Goal: Task Accomplishment & Management: Manage account settings

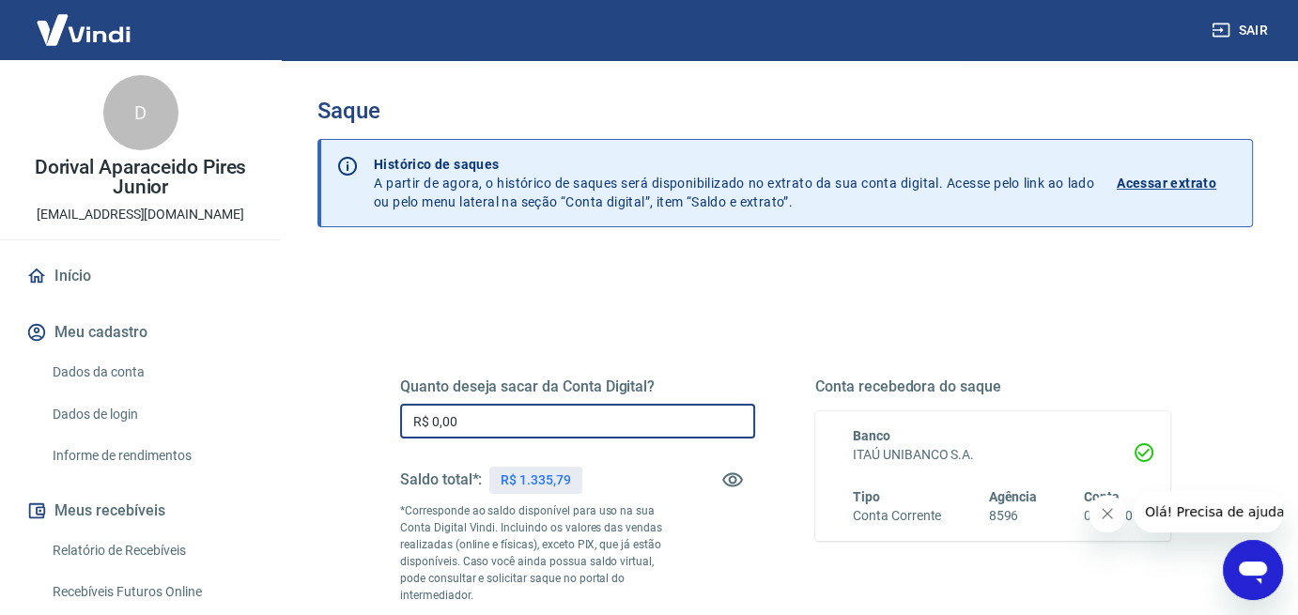
click at [465, 430] on input "R$ 0,00" at bounding box center [577, 421] width 355 height 35
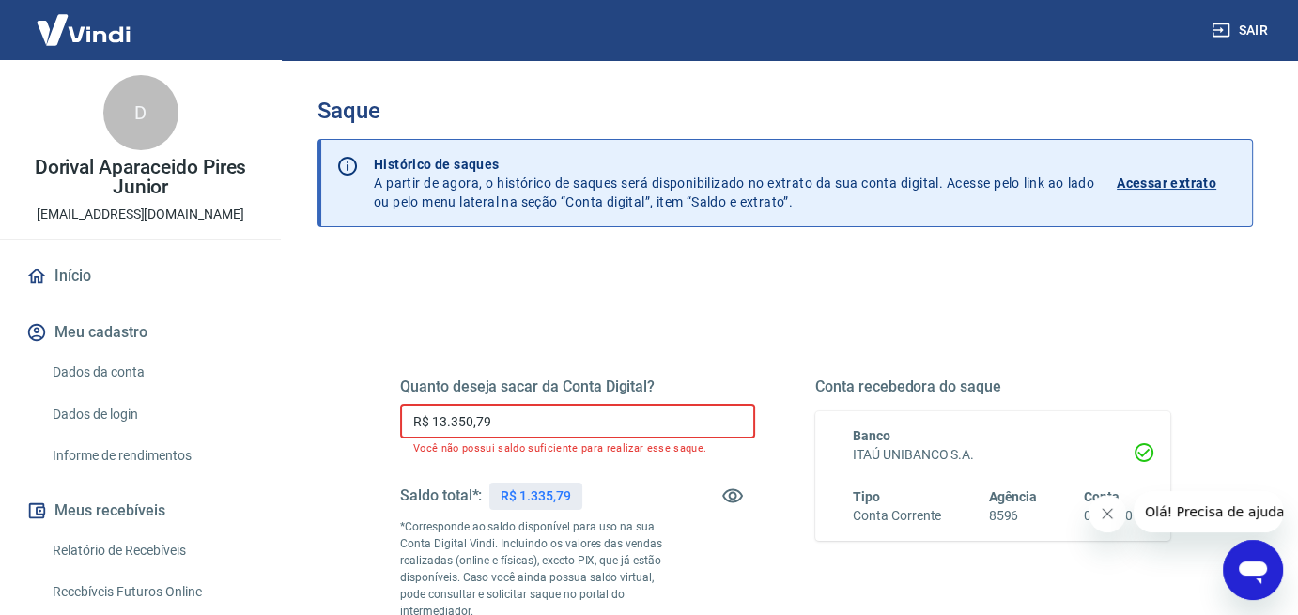
drag, startPoint x: 504, startPoint y: 416, endPoint x: 380, endPoint y: 419, distance: 124.1
click at [380, 419] on div "Quanto deseja sacar da Conta Digital? R$ 13.350,79 ​ Você não possui saldo sufi…" at bounding box center [786, 530] width 816 height 470
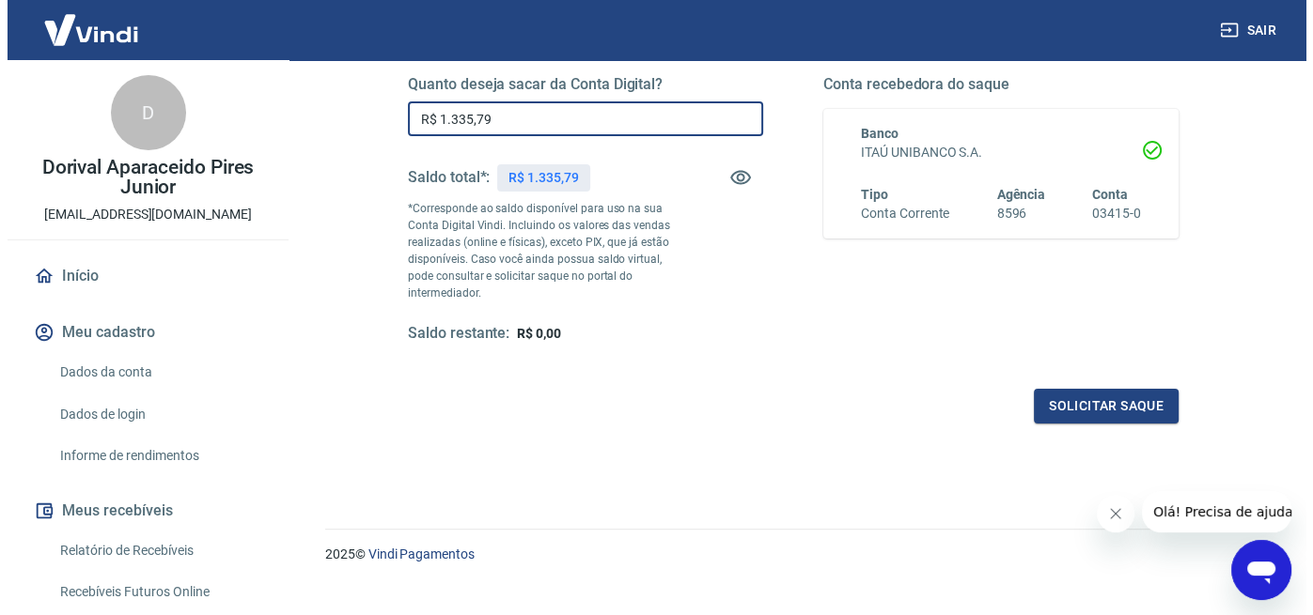
scroll to position [329, 0]
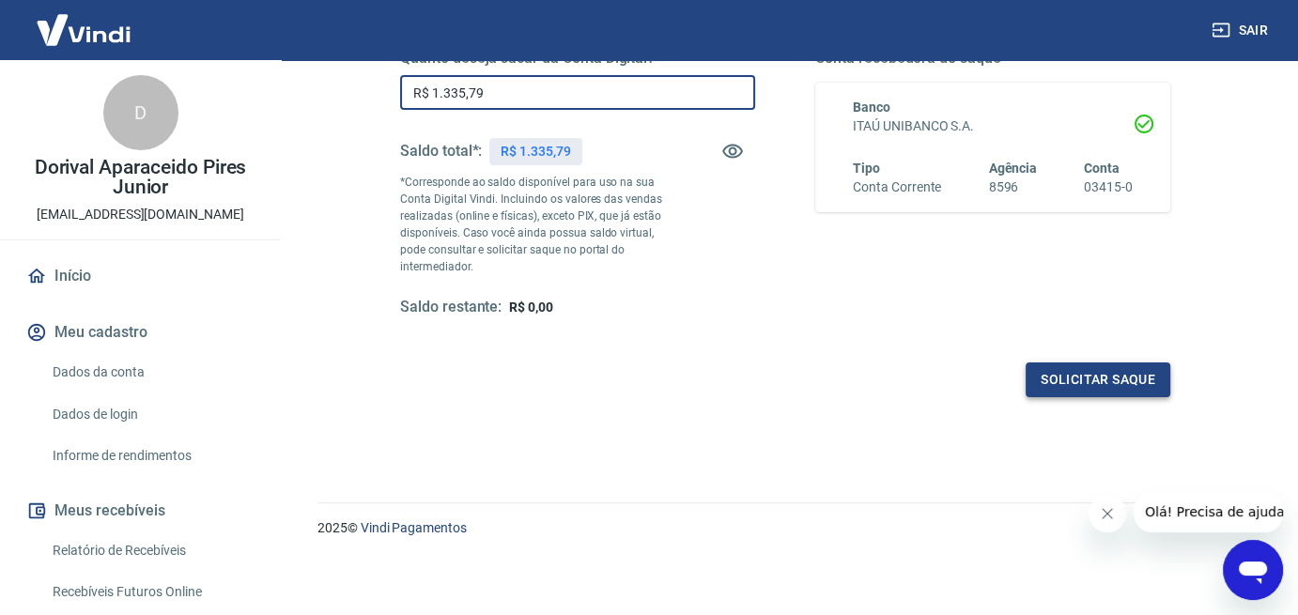
type input "R$ 1.335,79"
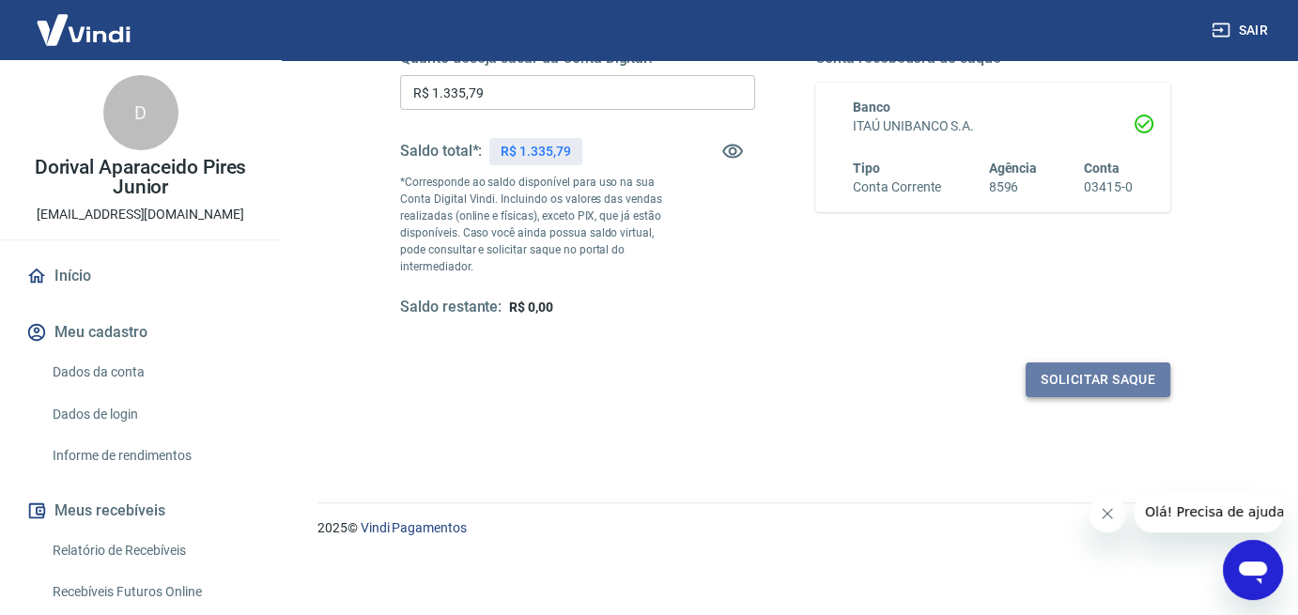
click at [1095, 379] on button "Solicitar saque" at bounding box center [1098, 380] width 145 height 35
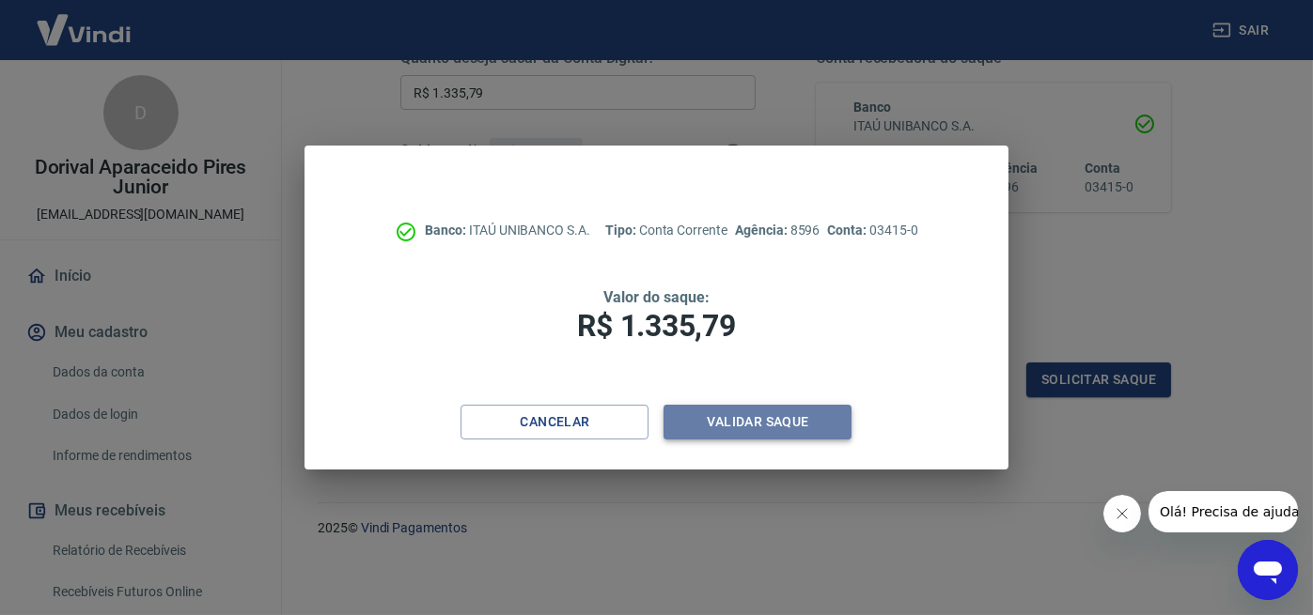
click at [749, 425] on button "Validar saque" at bounding box center [757, 422] width 188 height 35
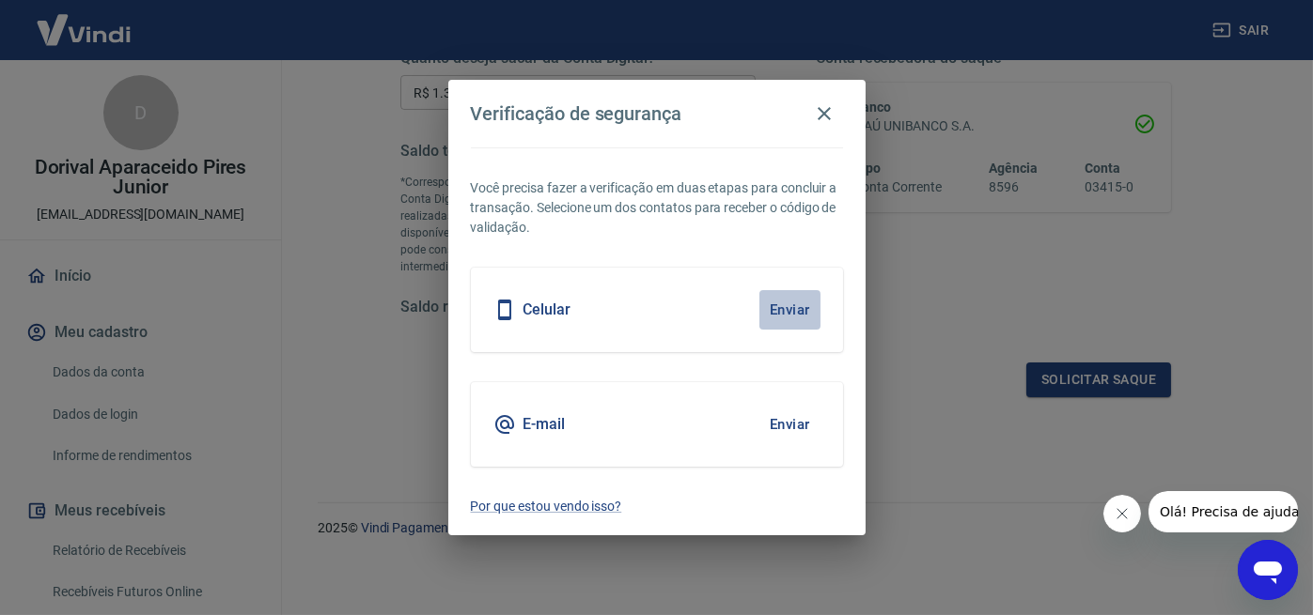
click at [805, 305] on button "Enviar" at bounding box center [789, 309] width 61 height 39
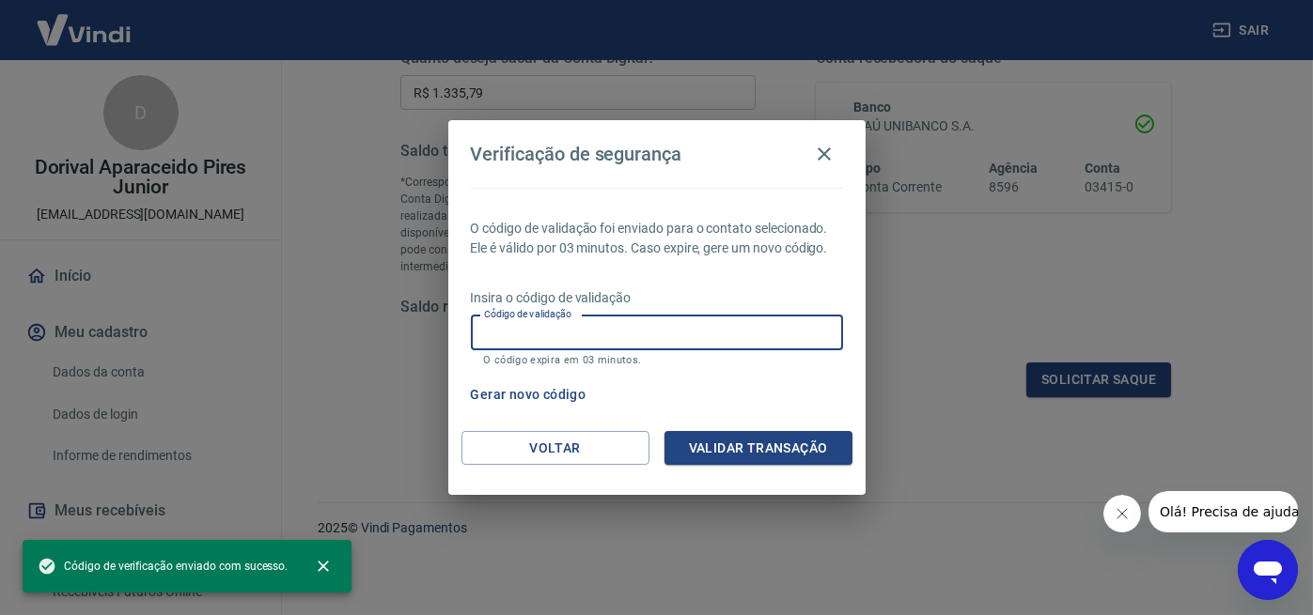
click at [483, 335] on input "Código de validação" at bounding box center [657, 333] width 372 height 35
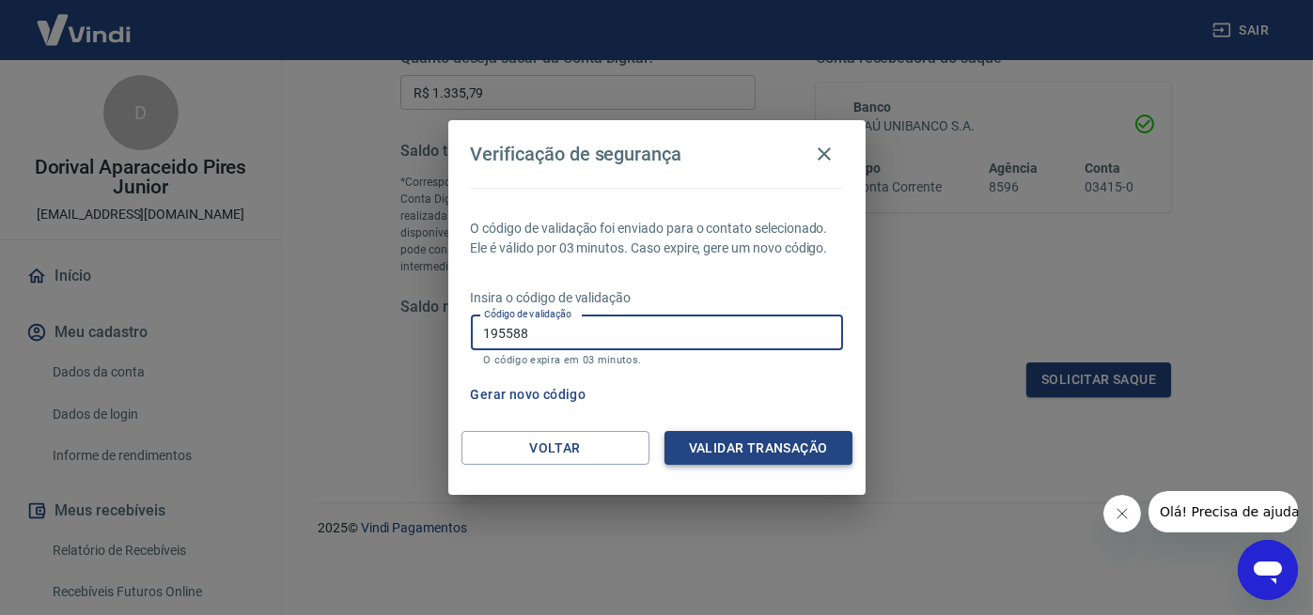
type input "195588"
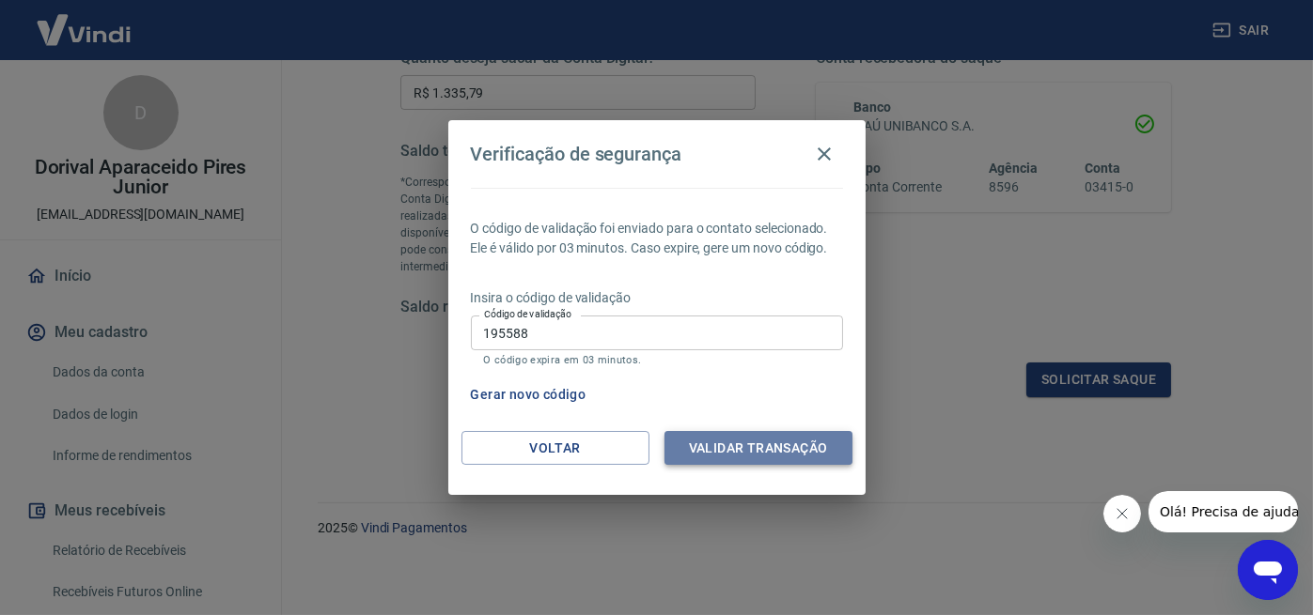
click at [728, 448] on button "Validar transação" at bounding box center [758, 448] width 188 height 35
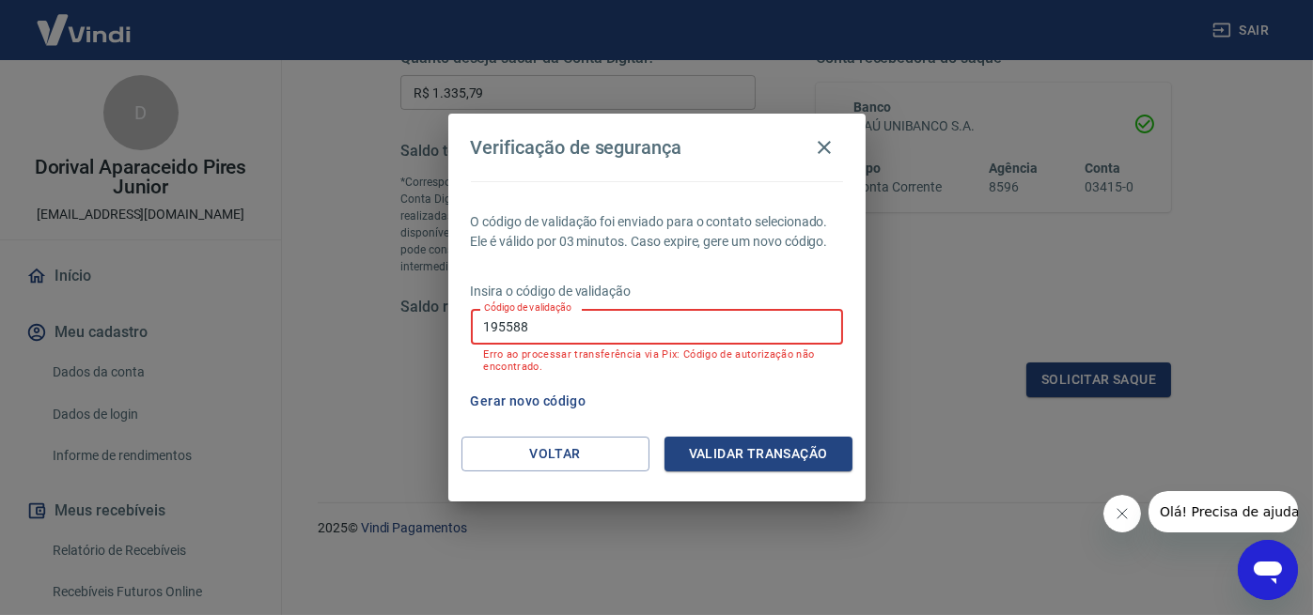
drag, startPoint x: 542, startPoint y: 330, endPoint x: 437, endPoint y: 339, distance: 105.6
click at [437, 339] on div "Verificação de segurança O código de validação foi enviado para o contato selec…" at bounding box center [656, 307] width 1313 height 615
type input "195188"
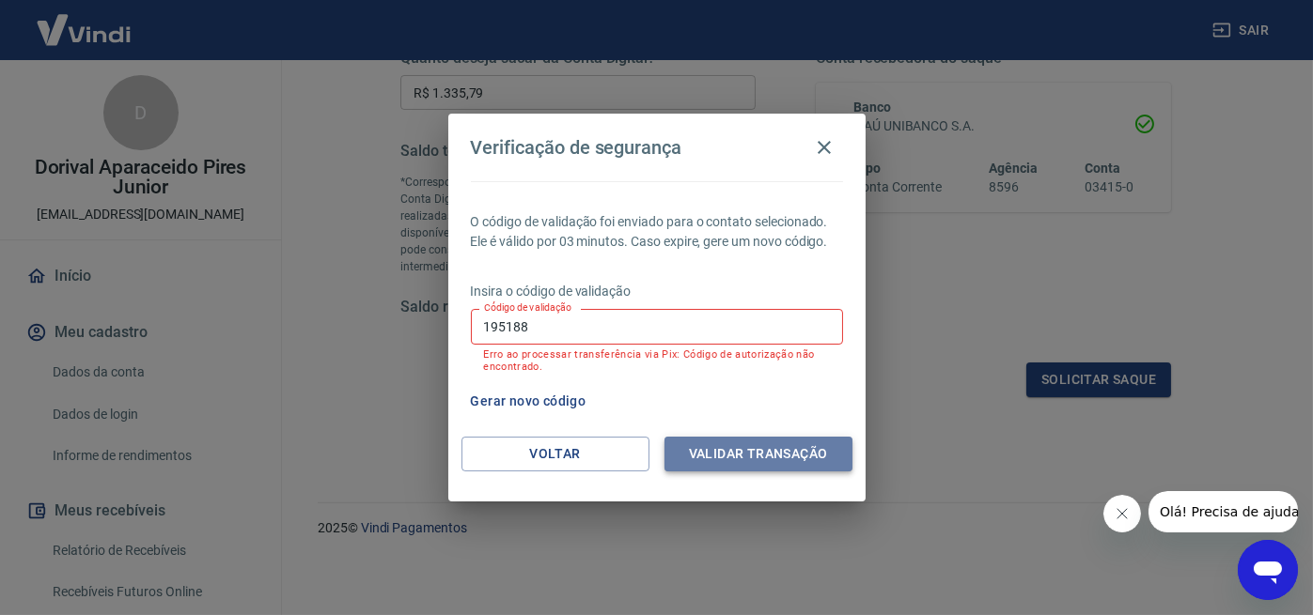
click at [799, 454] on button "Validar transação" at bounding box center [758, 454] width 188 height 35
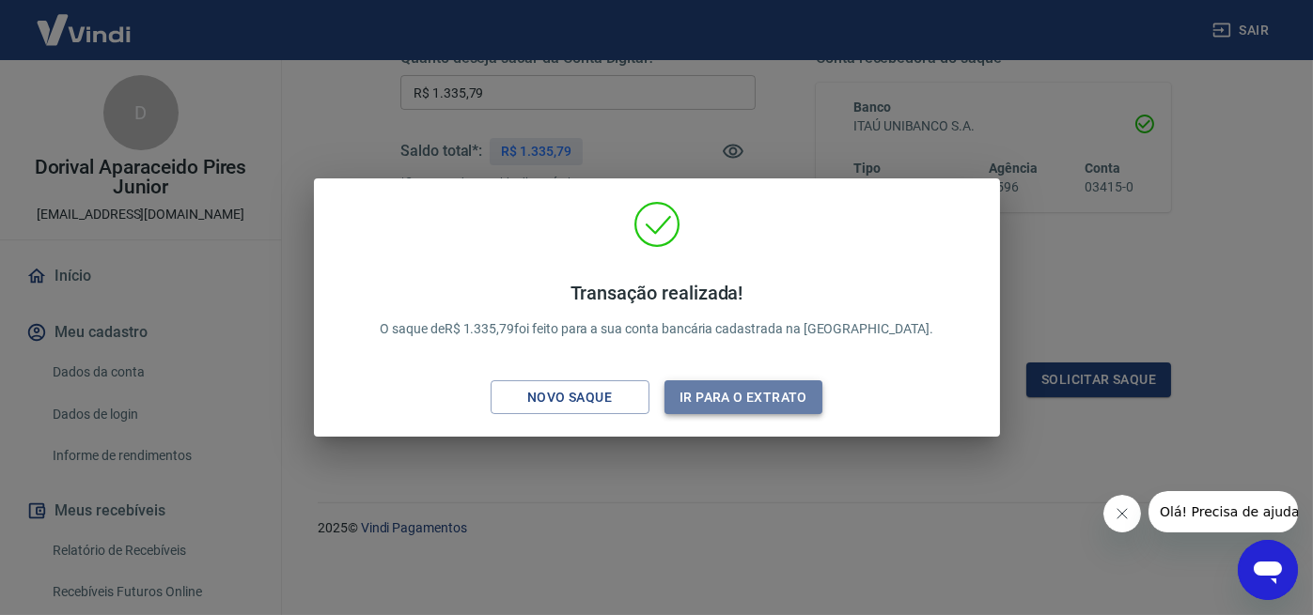
click at [784, 396] on button "Ir para o extrato" at bounding box center [743, 398] width 159 height 35
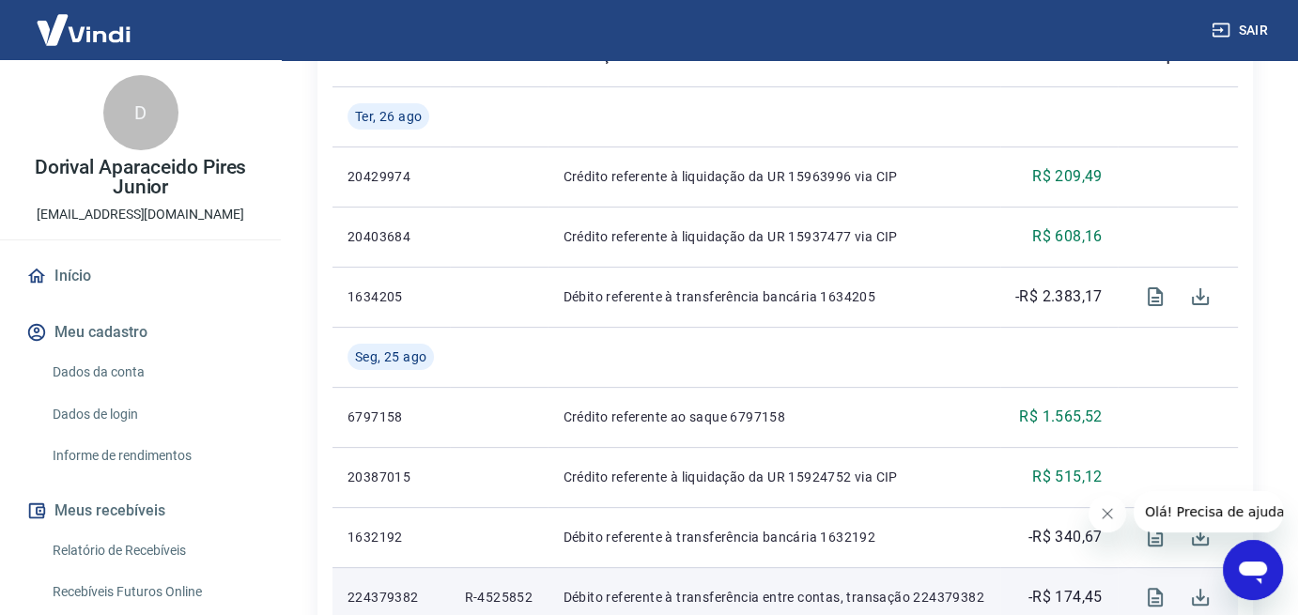
scroll to position [376, 0]
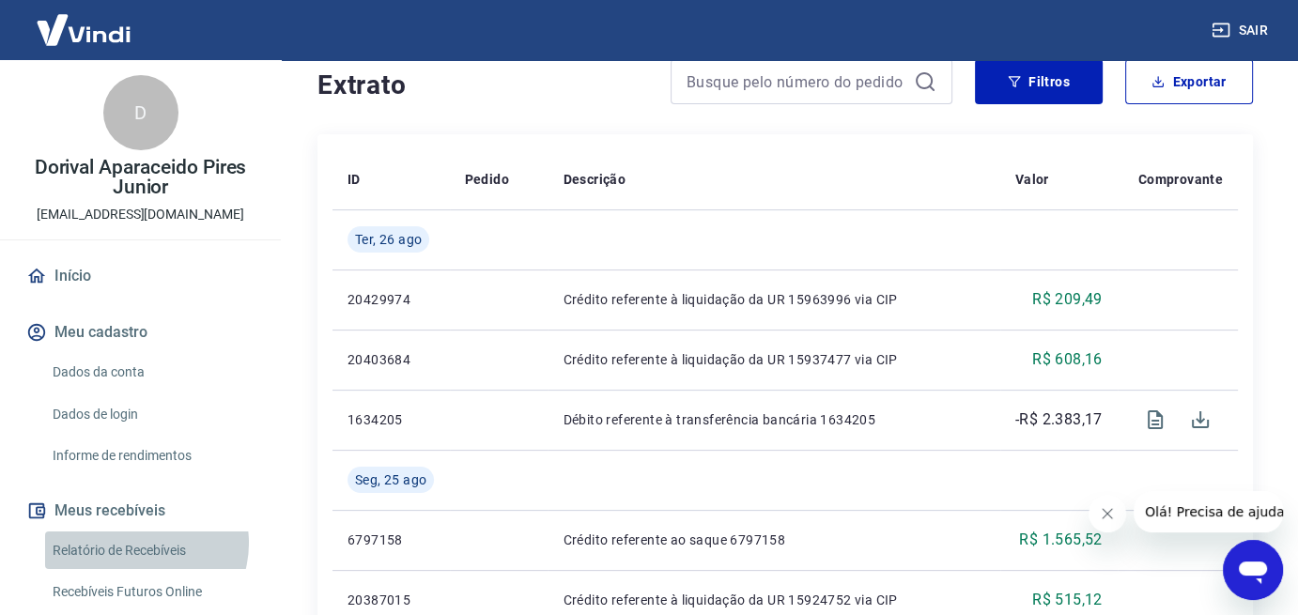
drag, startPoint x: 140, startPoint y: 543, endPoint x: 179, endPoint y: 539, distance: 39.6
click at [140, 543] on link "Relatório de Recebíveis" at bounding box center [151, 551] width 213 height 39
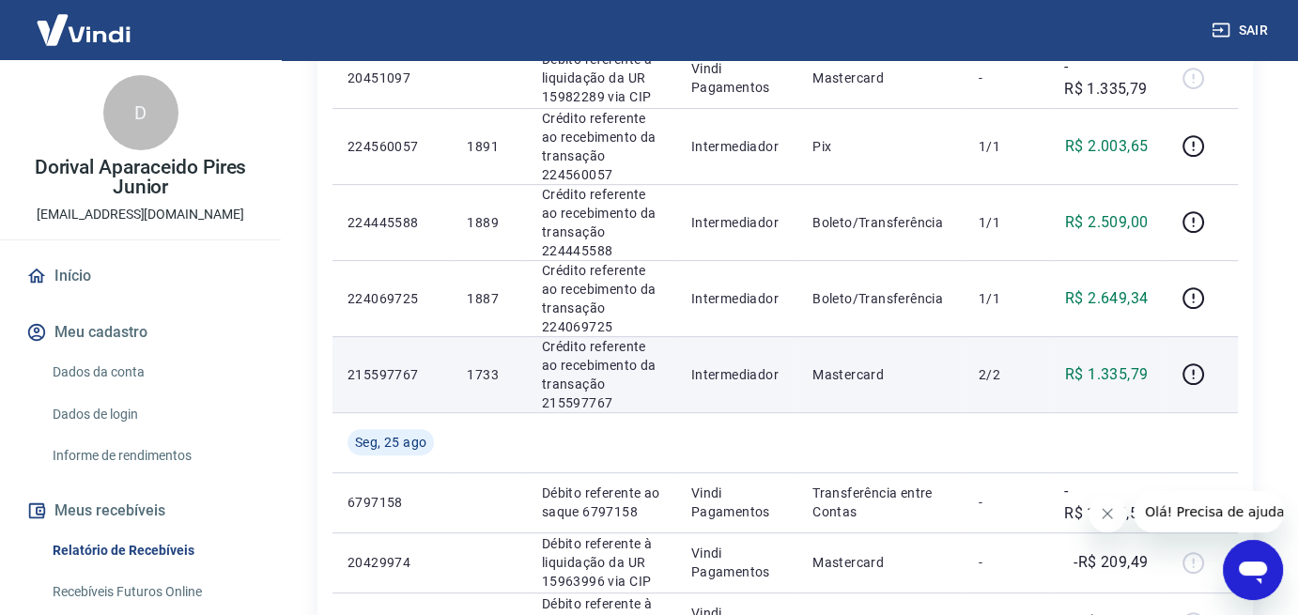
scroll to position [658, 0]
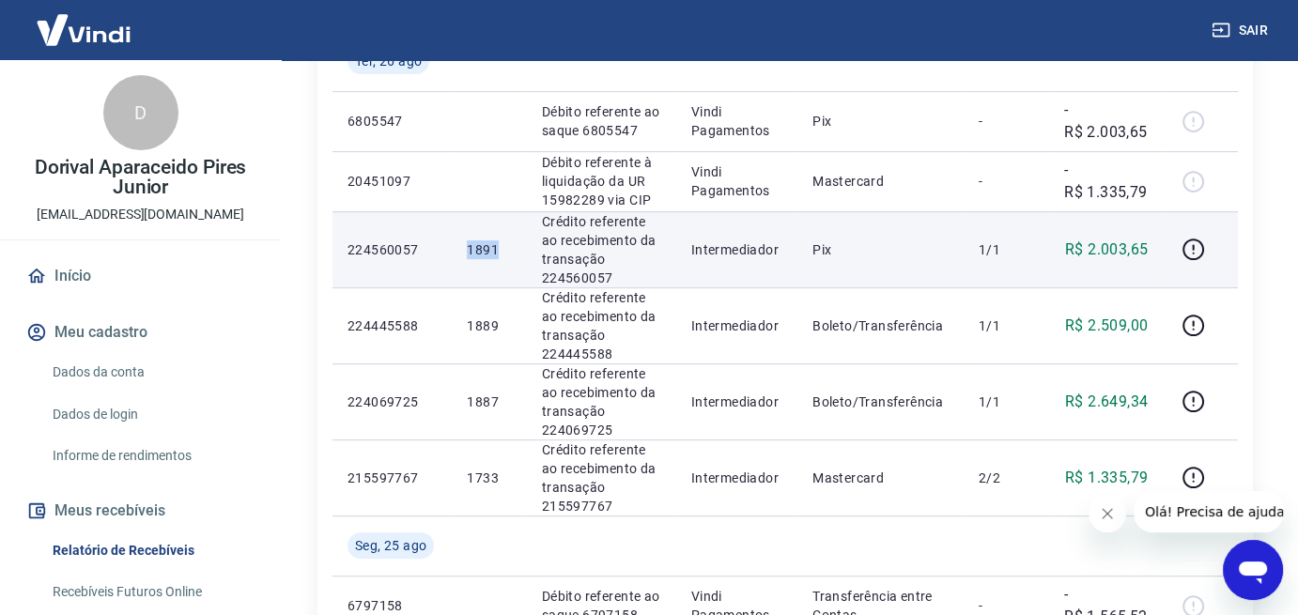
drag, startPoint x: 502, startPoint y: 243, endPoint x: 450, endPoint y: 247, distance: 51.8
click at [450, 247] on tr "224560057 1891 Crédito referente ao recebimento da transação 224560057 Intermed…" at bounding box center [786, 249] width 906 height 76
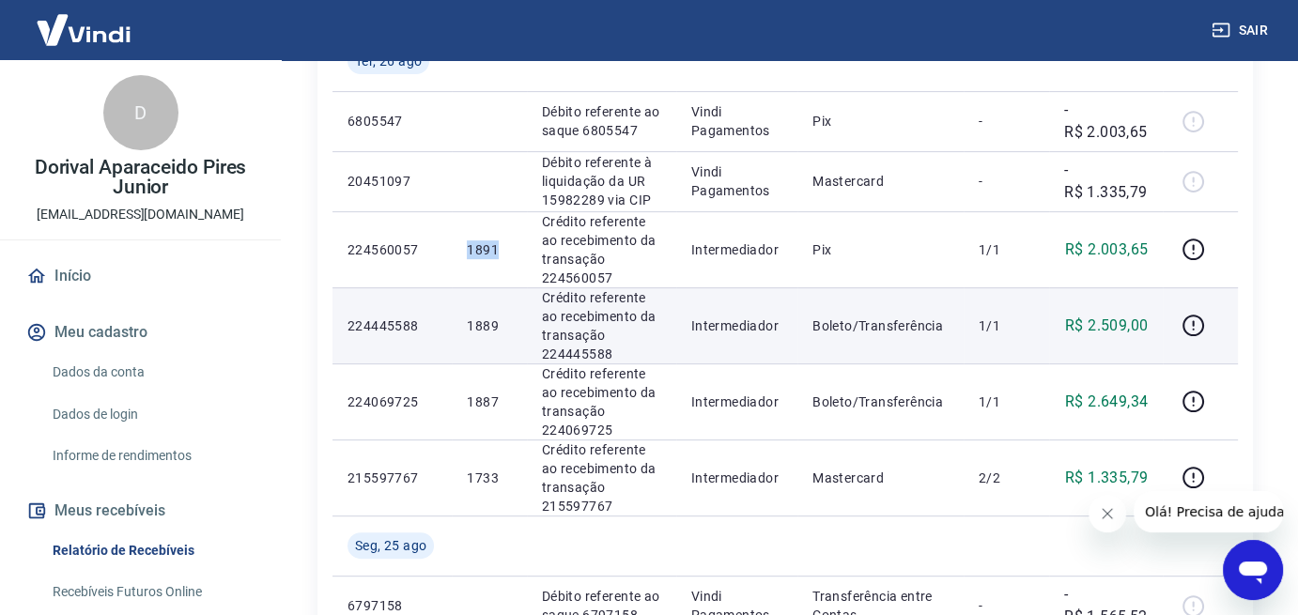
copy tr "1891"
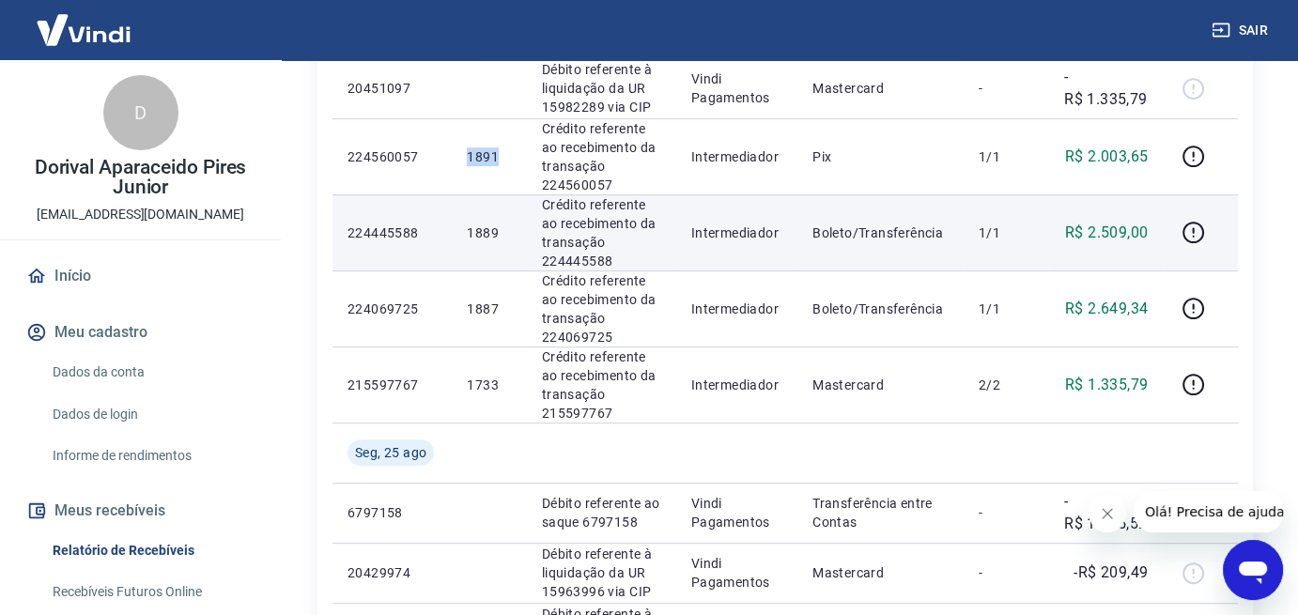
scroll to position [752, 0]
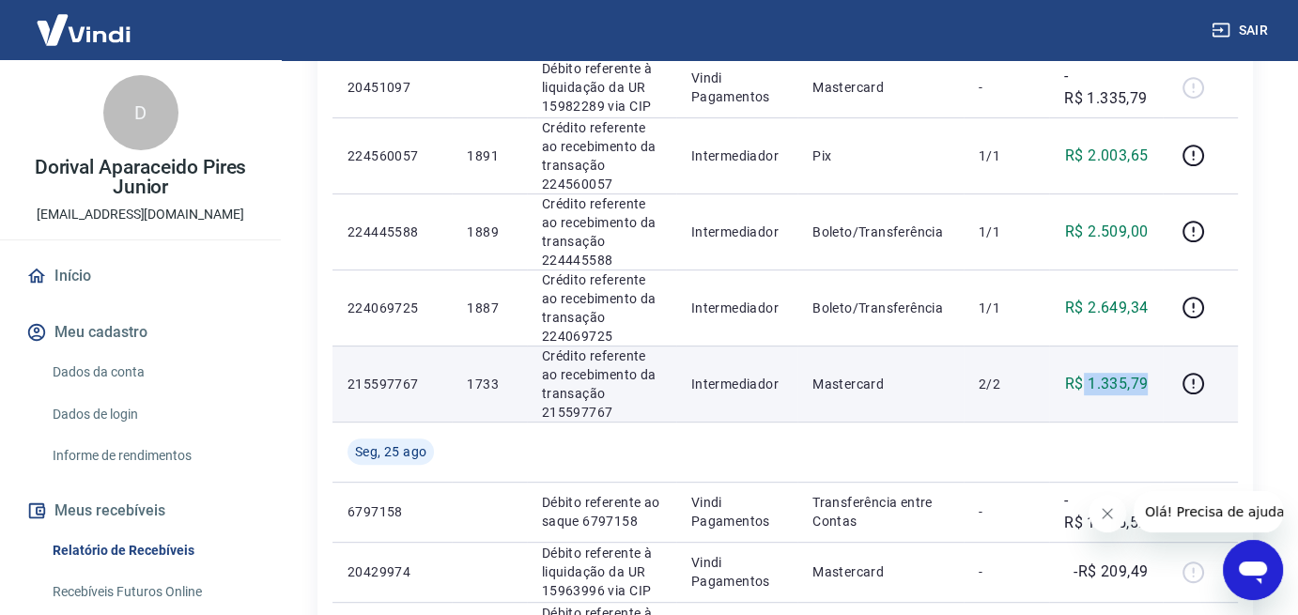
drag, startPoint x: 1152, startPoint y: 379, endPoint x: 1083, endPoint y: 381, distance: 68.6
click at [1083, 381] on td "R$ 1.335,79" at bounding box center [1106, 384] width 114 height 76
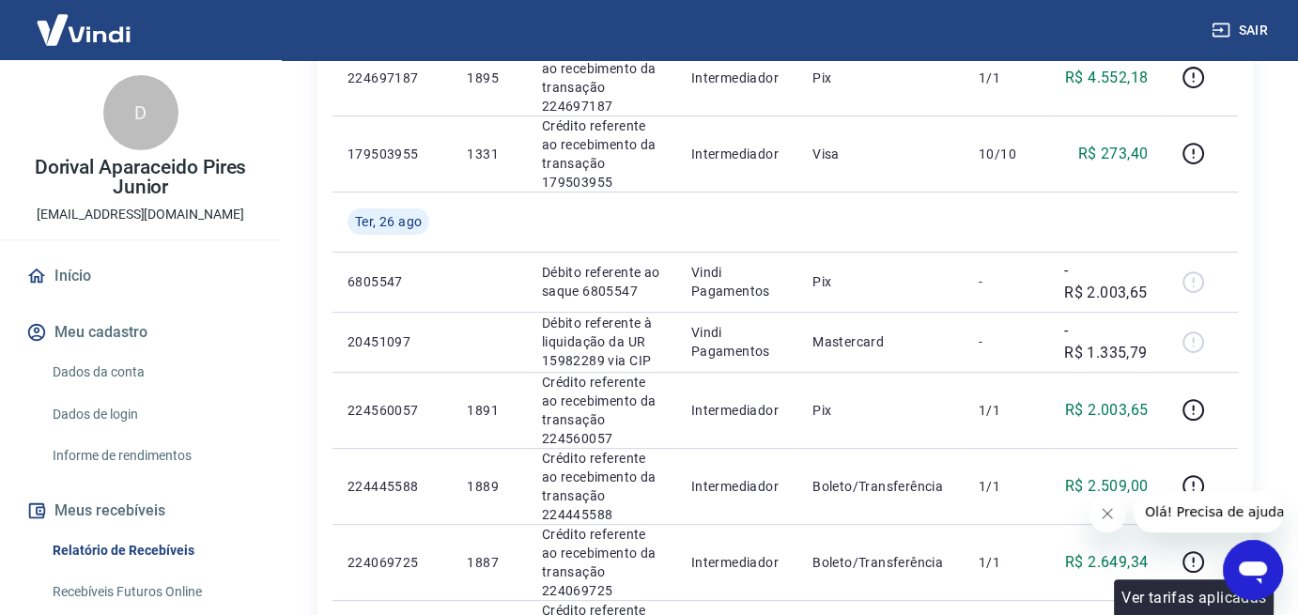
scroll to position [470, 0]
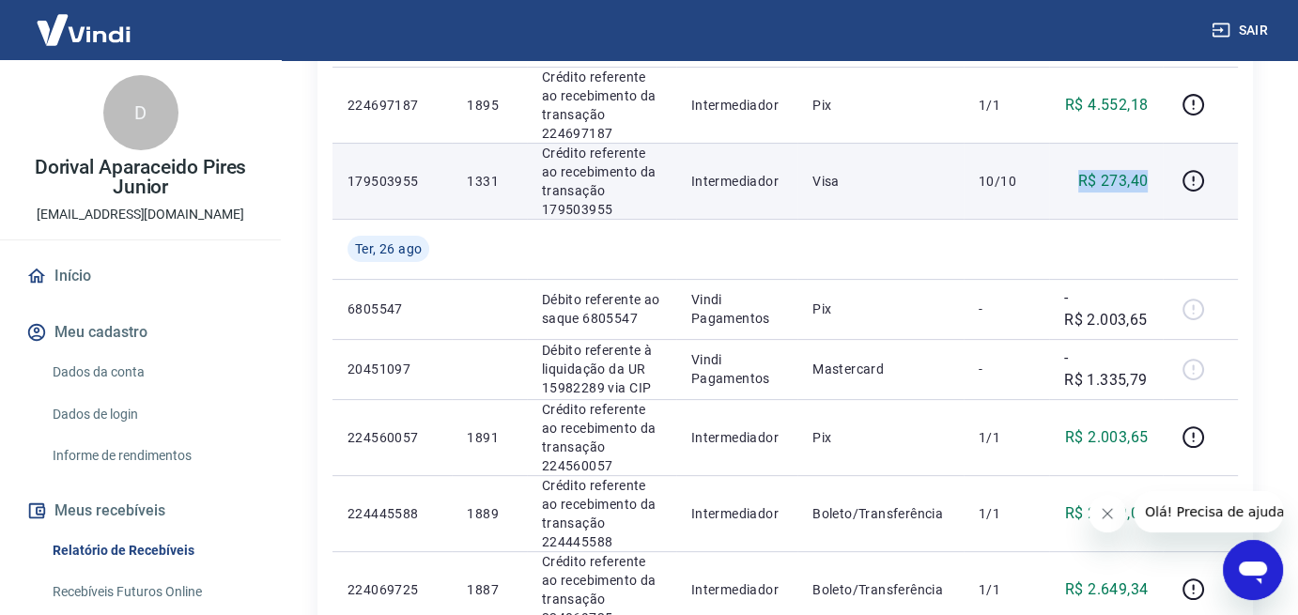
drag, startPoint x: 1152, startPoint y: 179, endPoint x: 1071, endPoint y: 183, distance: 80.9
click at [1071, 183] on td "R$ 273,40" at bounding box center [1106, 181] width 114 height 76
click at [1199, 179] on icon "button" at bounding box center [1193, 180] width 23 height 23
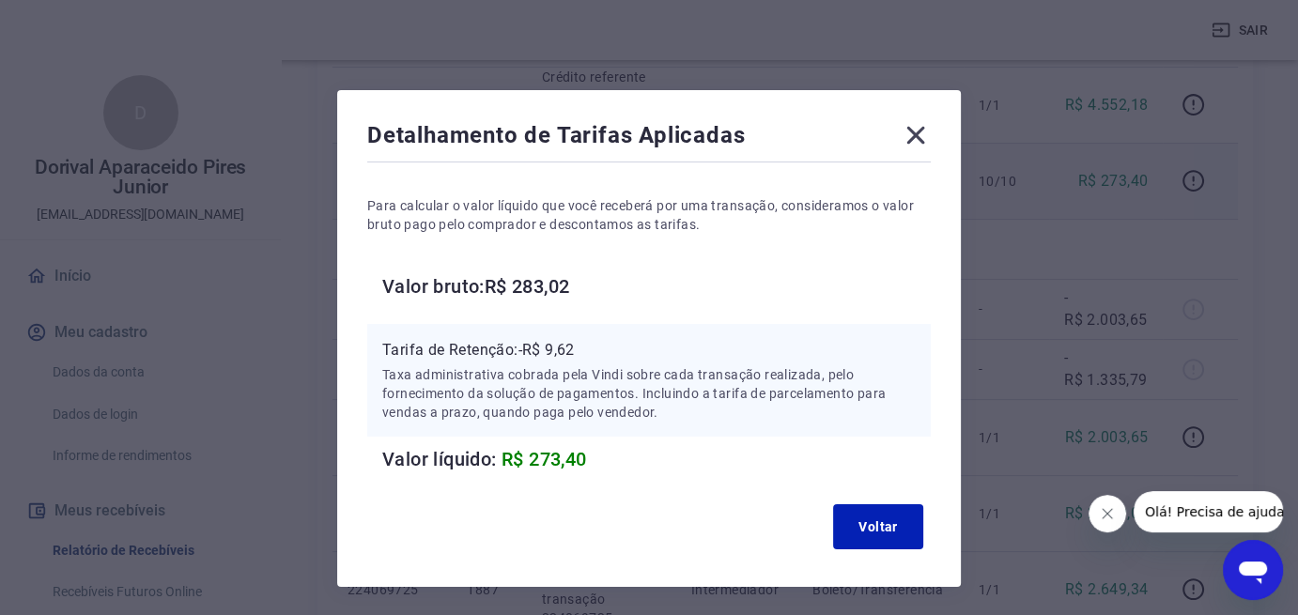
drag, startPoint x: 918, startPoint y: 128, endPoint x: 965, endPoint y: 168, distance: 62.0
click at [921, 136] on icon at bounding box center [916, 135] width 30 height 30
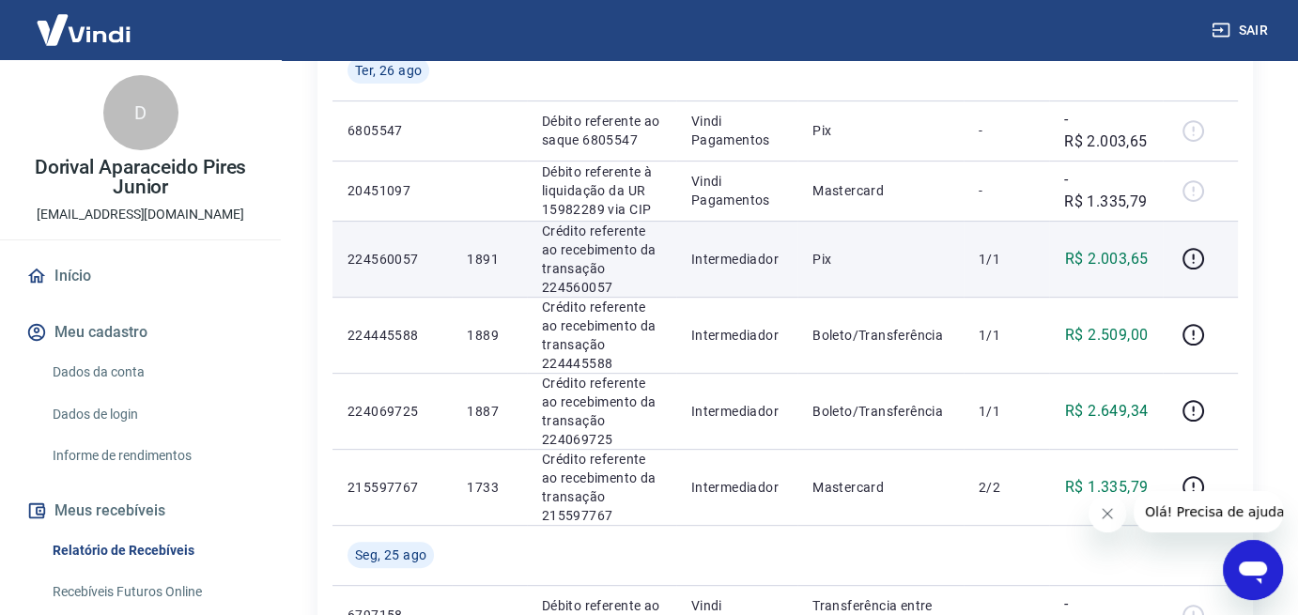
scroll to position [658, 0]
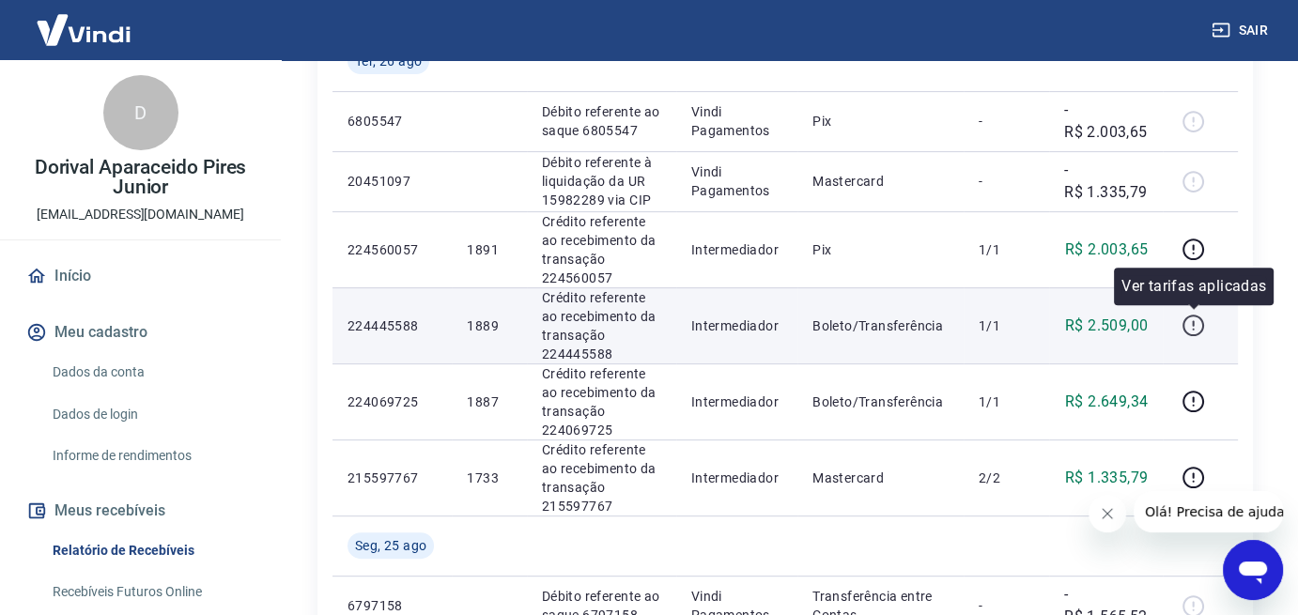
click at [1200, 325] on icon "button" at bounding box center [1193, 325] width 23 height 23
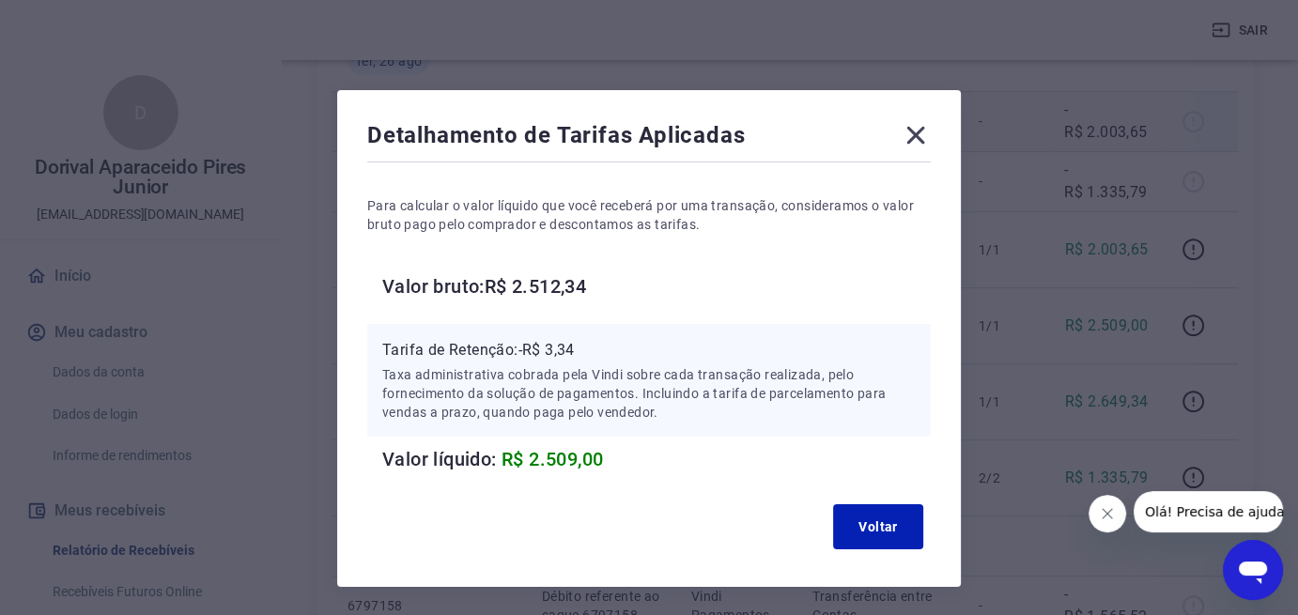
click at [915, 133] on icon at bounding box center [916, 135] width 30 height 30
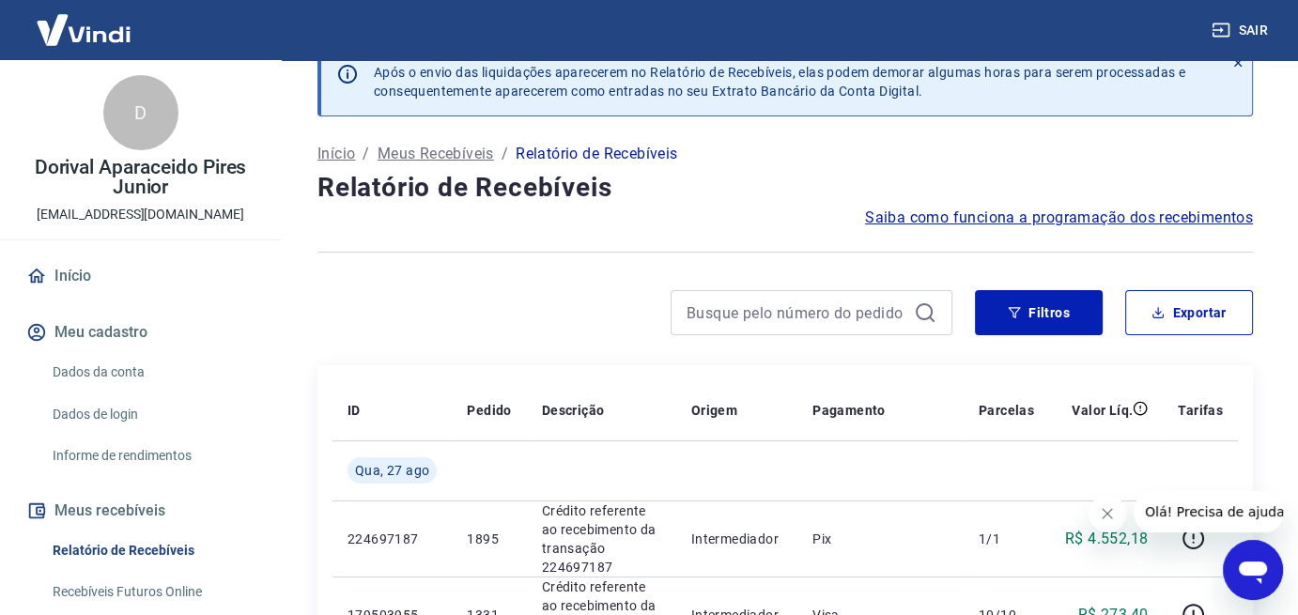
scroll to position [0, 0]
